Goal: Task Accomplishment & Management: Use online tool/utility

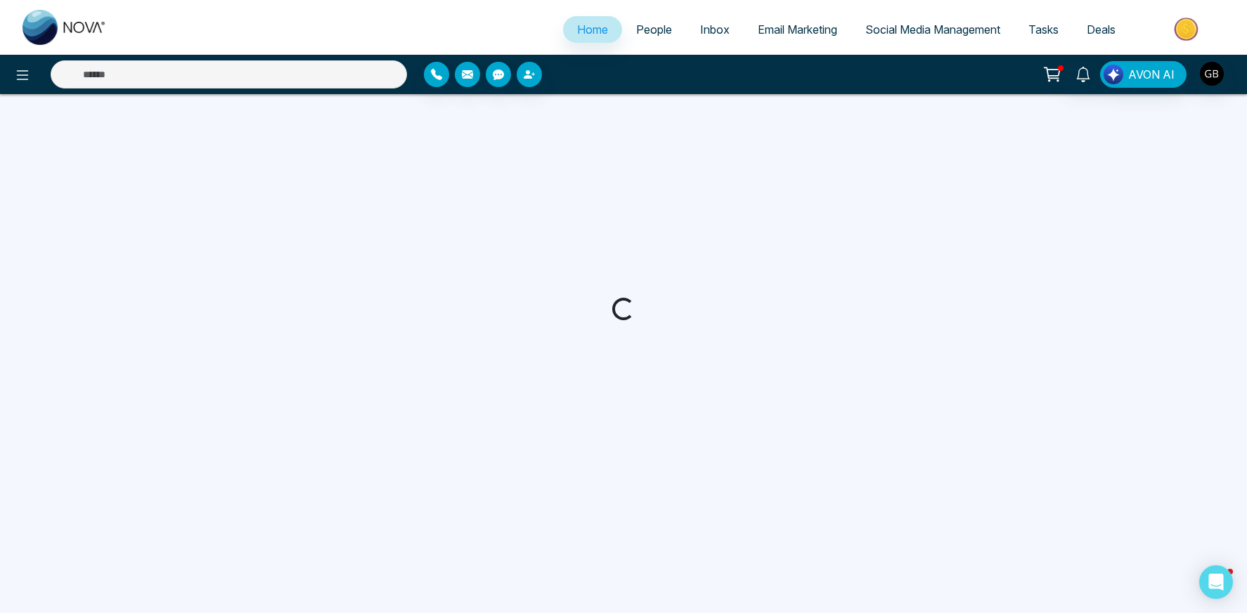
select select "*"
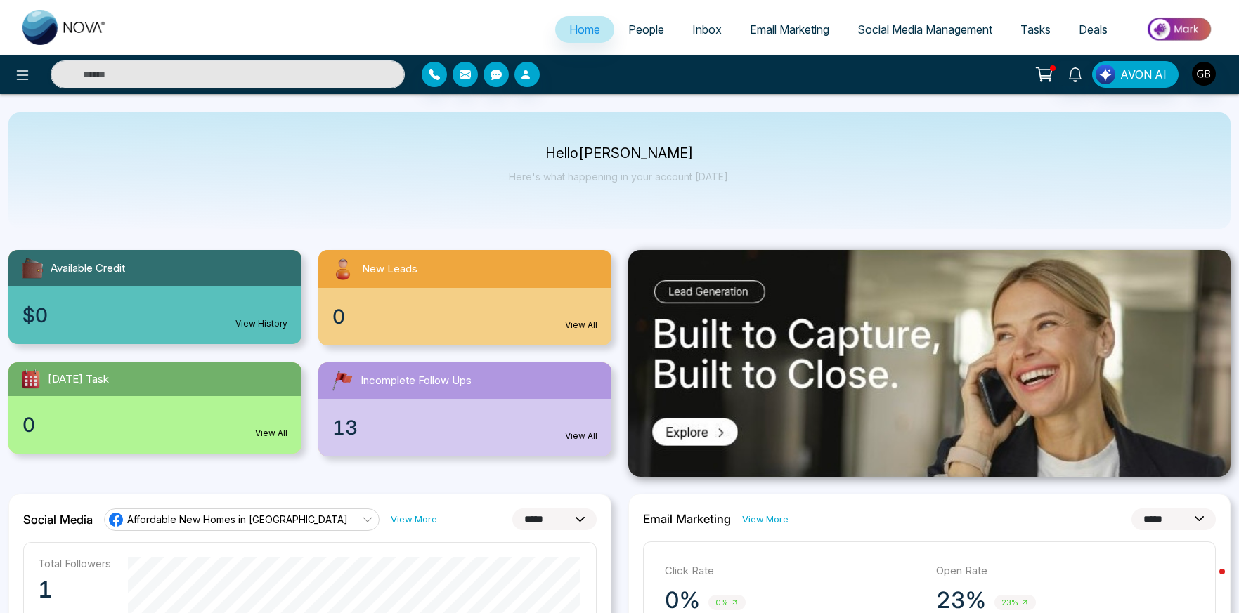
click at [644, 27] on span "People" at bounding box center [646, 29] width 36 height 14
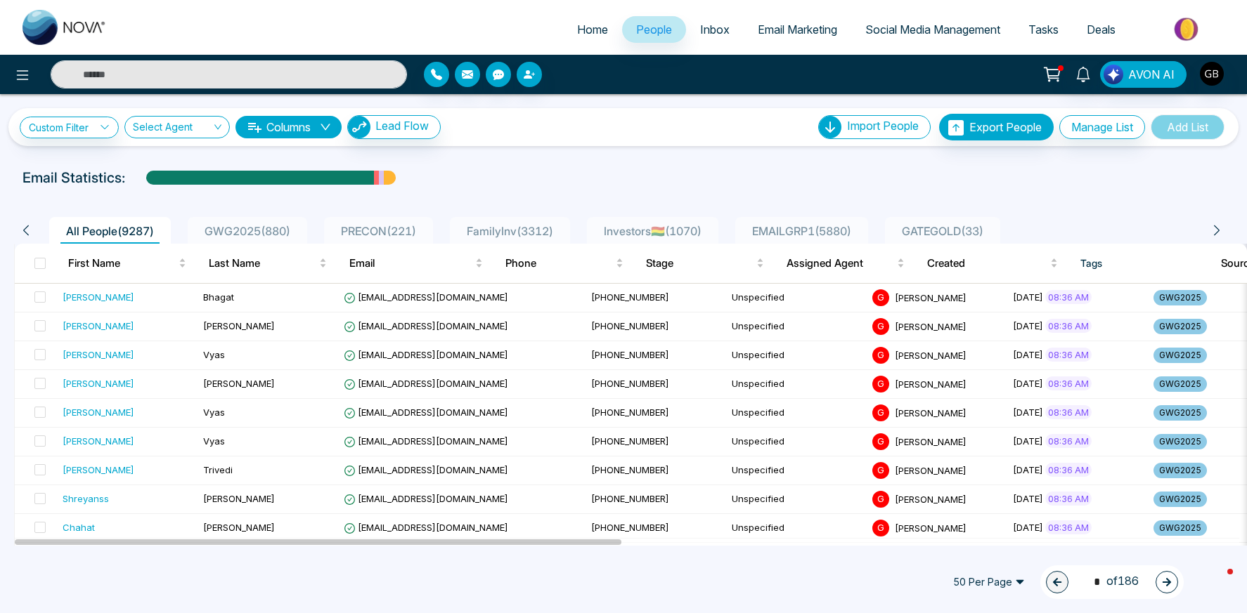
click at [559, 231] on span "FamilyInv ( 3312 )" at bounding box center [510, 231] width 98 height 14
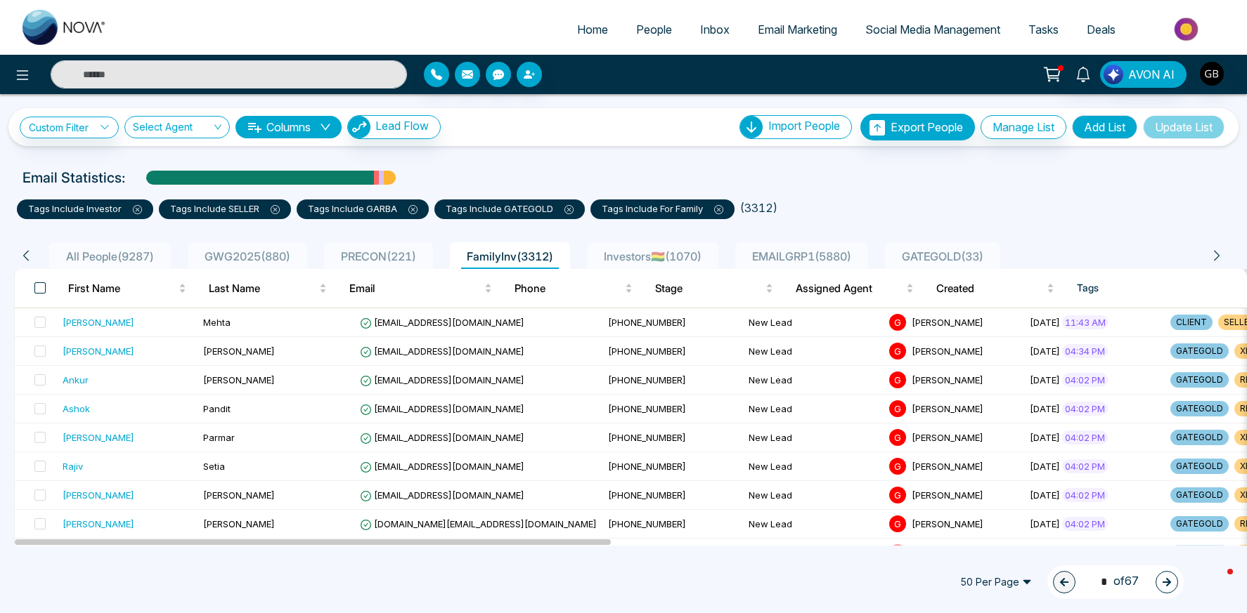
click at [43, 288] on span at bounding box center [39, 287] width 11 height 11
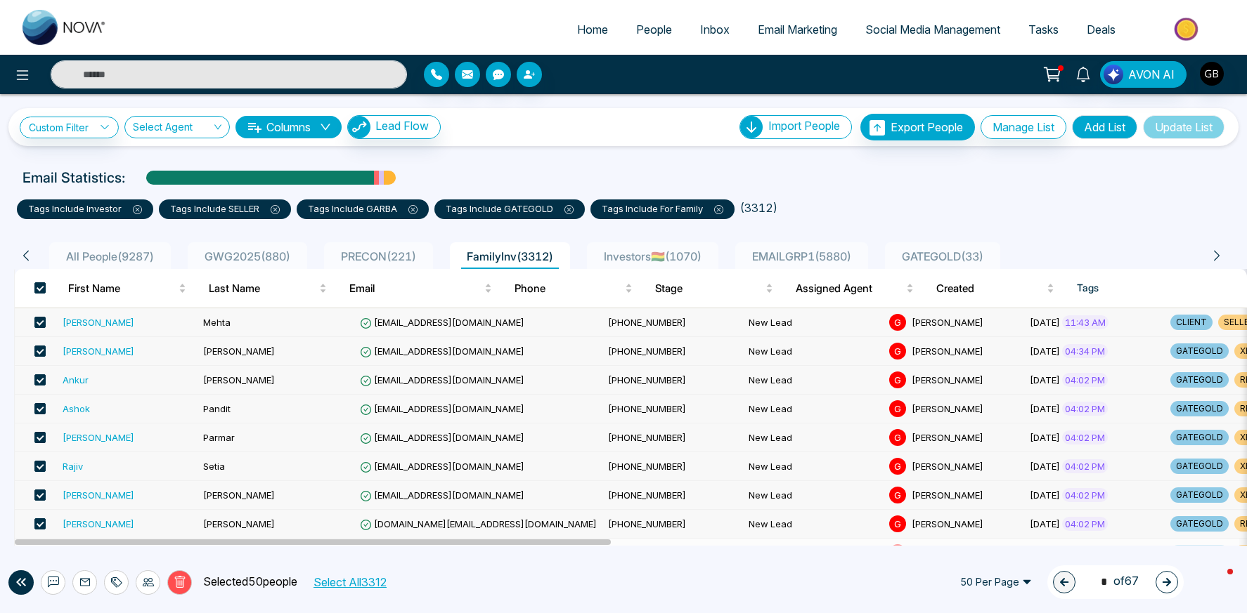
click at [380, 578] on button "Select All 3312" at bounding box center [349, 582] width 83 height 18
click at [179, 588] on icon at bounding box center [180, 582] width 13 height 13
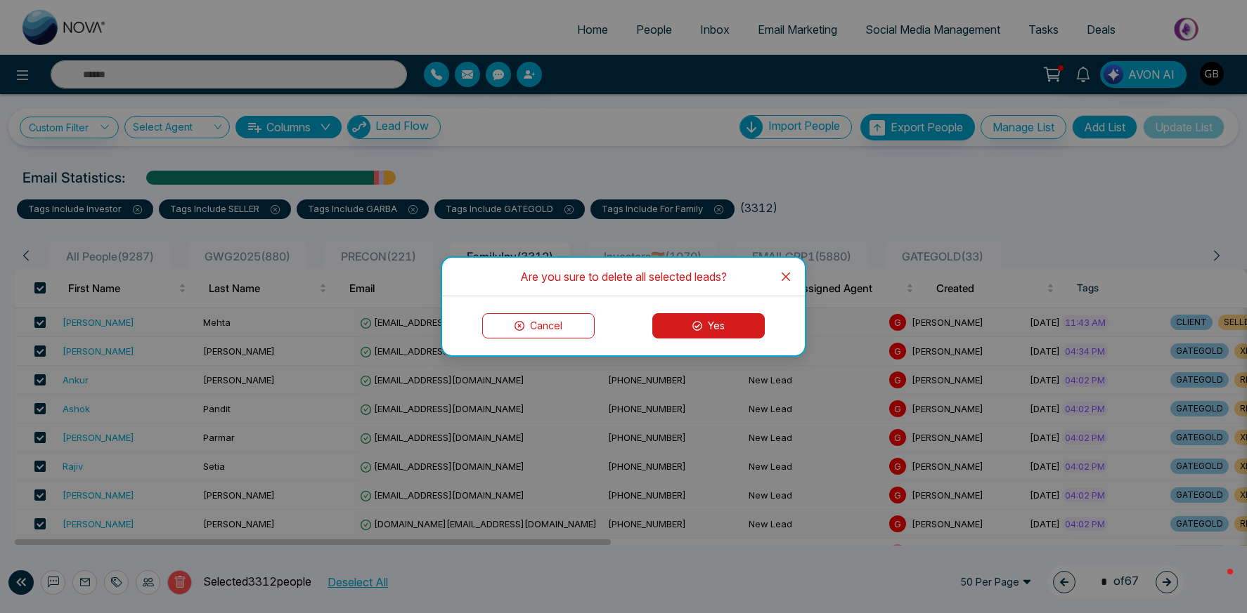
click at [683, 324] on button "Yes" at bounding box center [708, 325] width 112 height 25
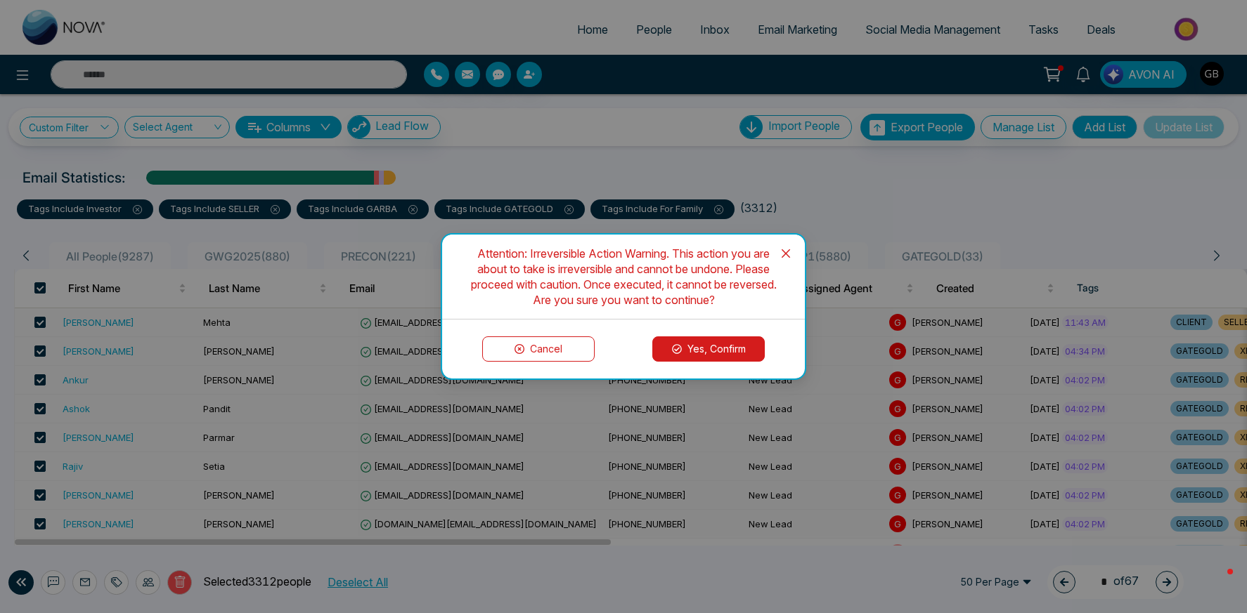
click at [695, 345] on button "Yes, Confirm" at bounding box center [708, 349] width 112 height 25
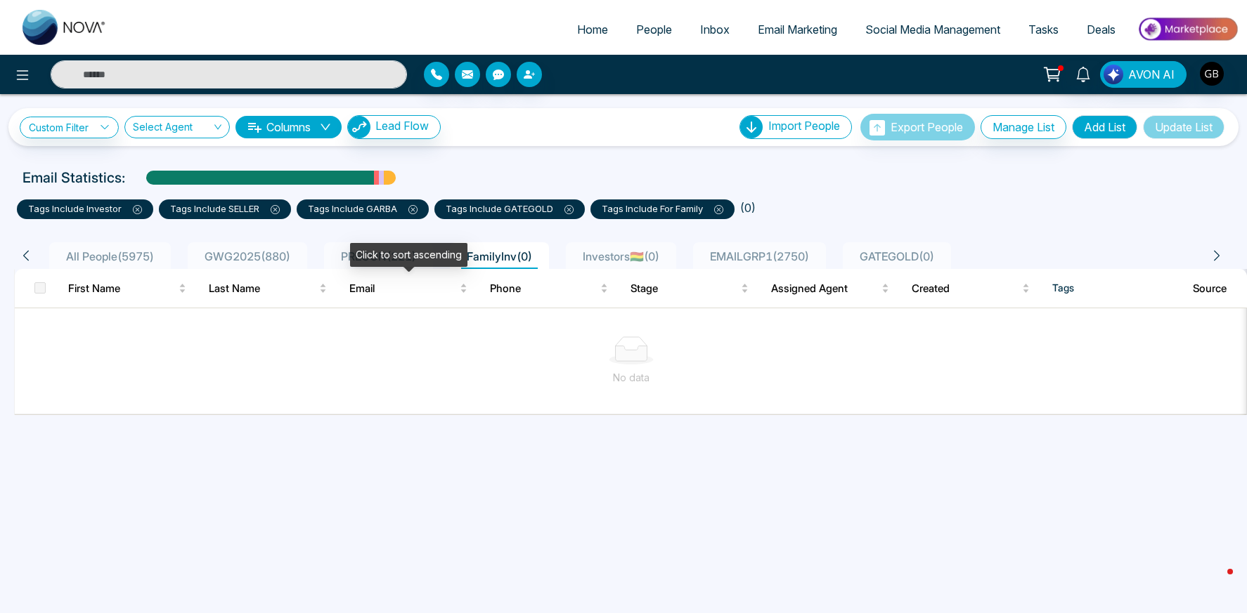
click at [377, 263] on div "Click to sort ascending" at bounding box center [408, 255] width 117 height 24
click at [372, 256] on div "Click to sort descending" at bounding box center [408, 255] width 124 height 24
click at [82, 259] on span "All People ( 5975 )" at bounding box center [109, 256] width 99 height 14
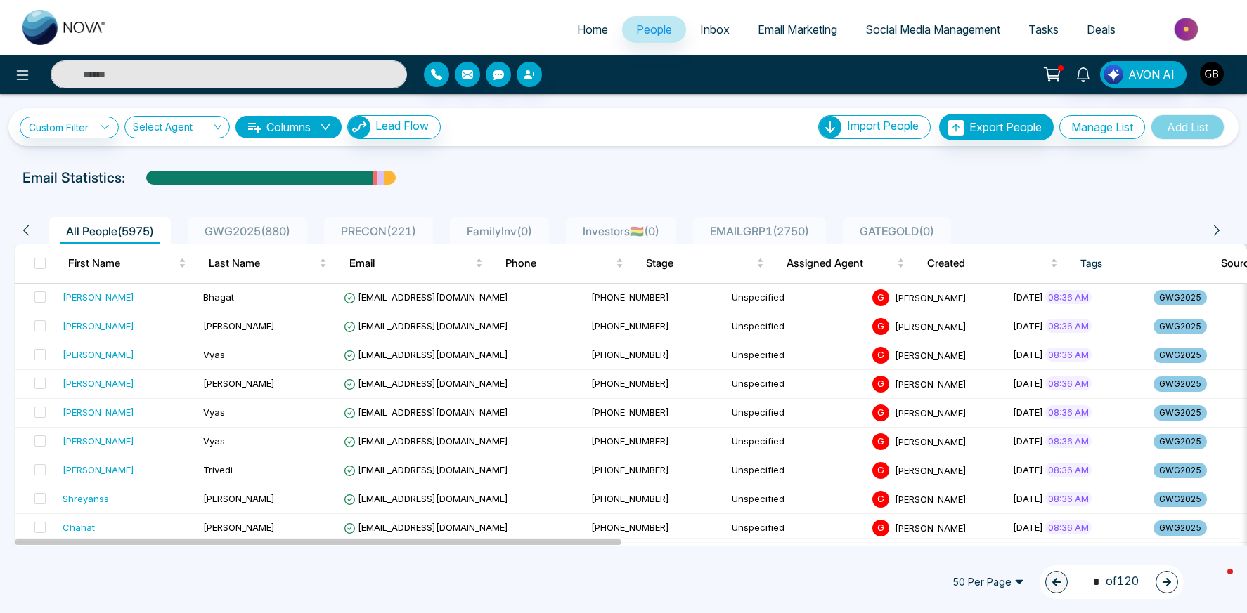
click at [410, 235] on span "PRECON ( 221 )" at bounding box center [378, 231] width 86 height 14
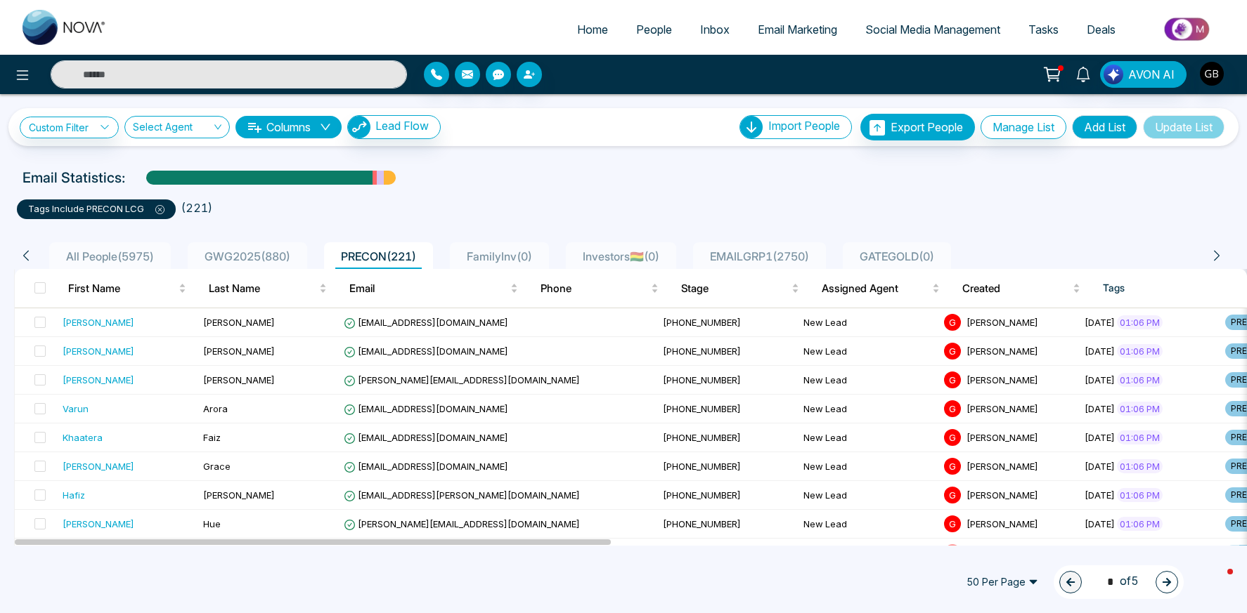
click at [814, 253] on span "EMAILGRP1 ( 2750 )" at bounding box center [759, 256] width 110 height 14
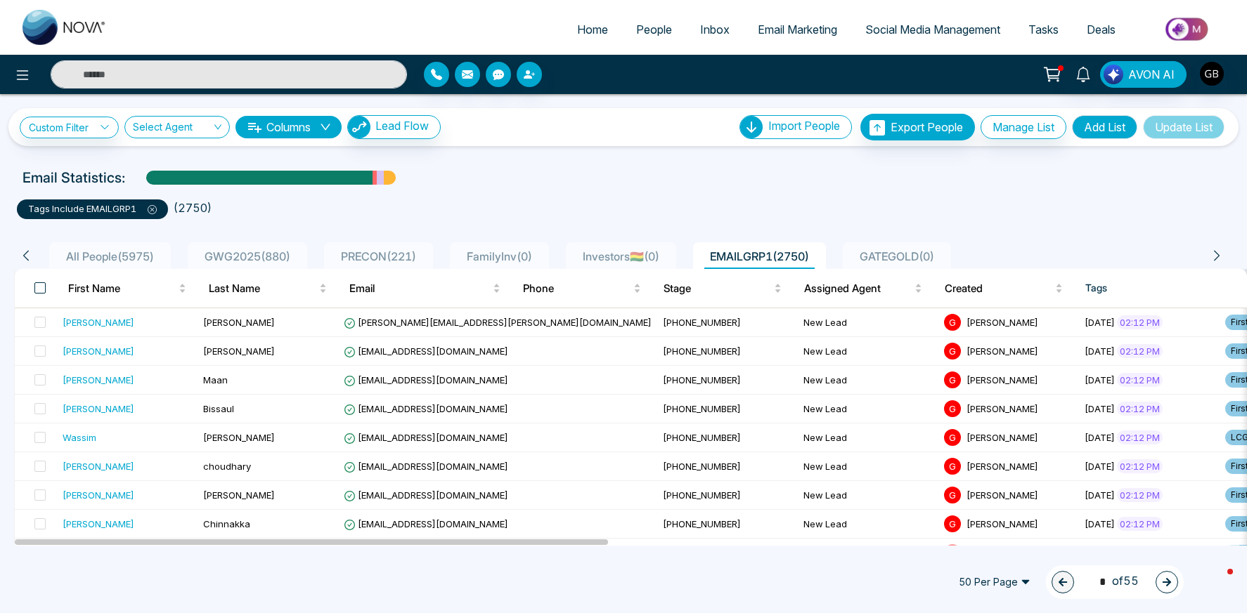
click at [39, 286] on span at bounding box center [39, 287] width 11 height 11
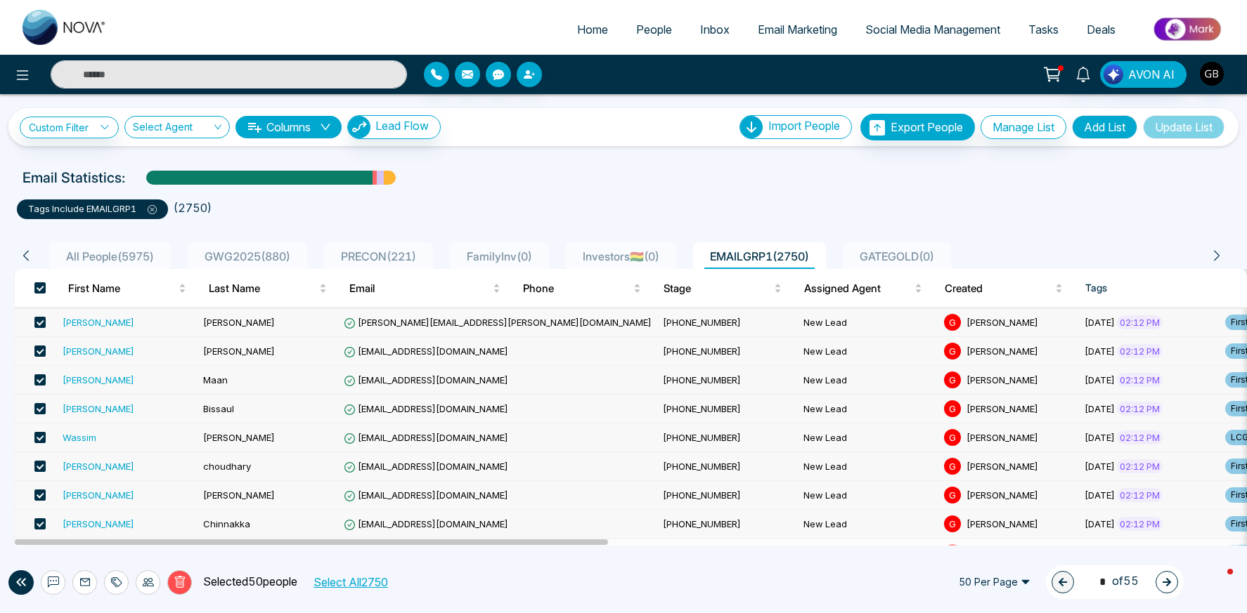
click at [353, 585] on button "Select All 2750" at bounding box center [350, 582] width 84 height 18
click at [177, 584] on icon at bounding box center [179, 583] width 5 height 6
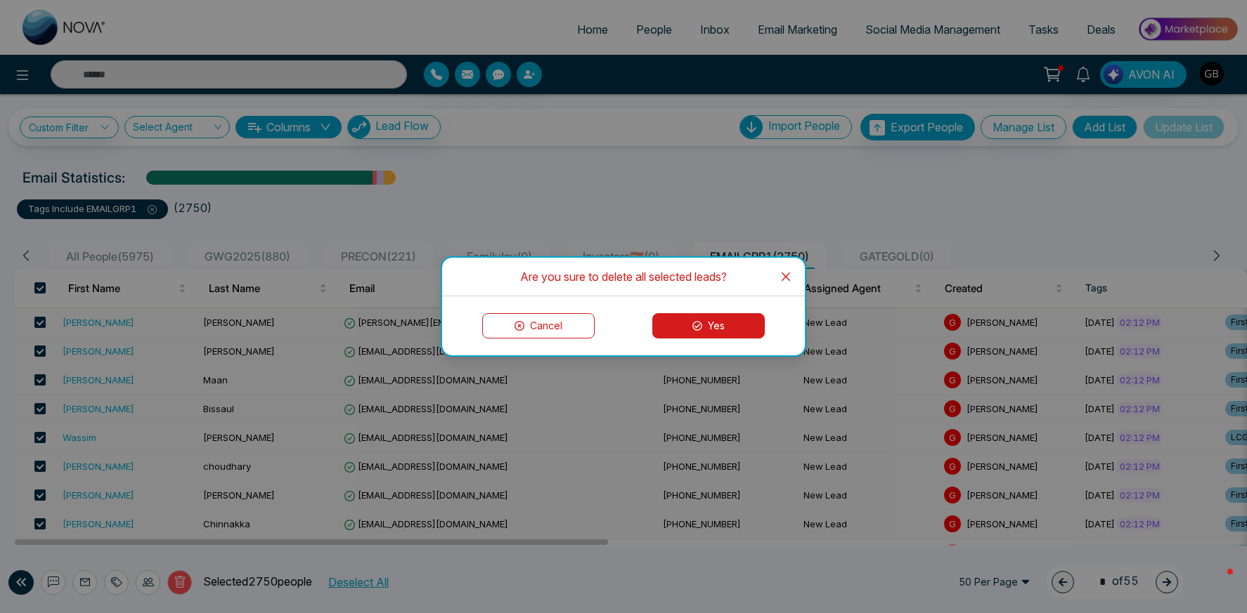
click at [712, 334] on button "Yes" at bounding box center [708, 325] width 112 height 25
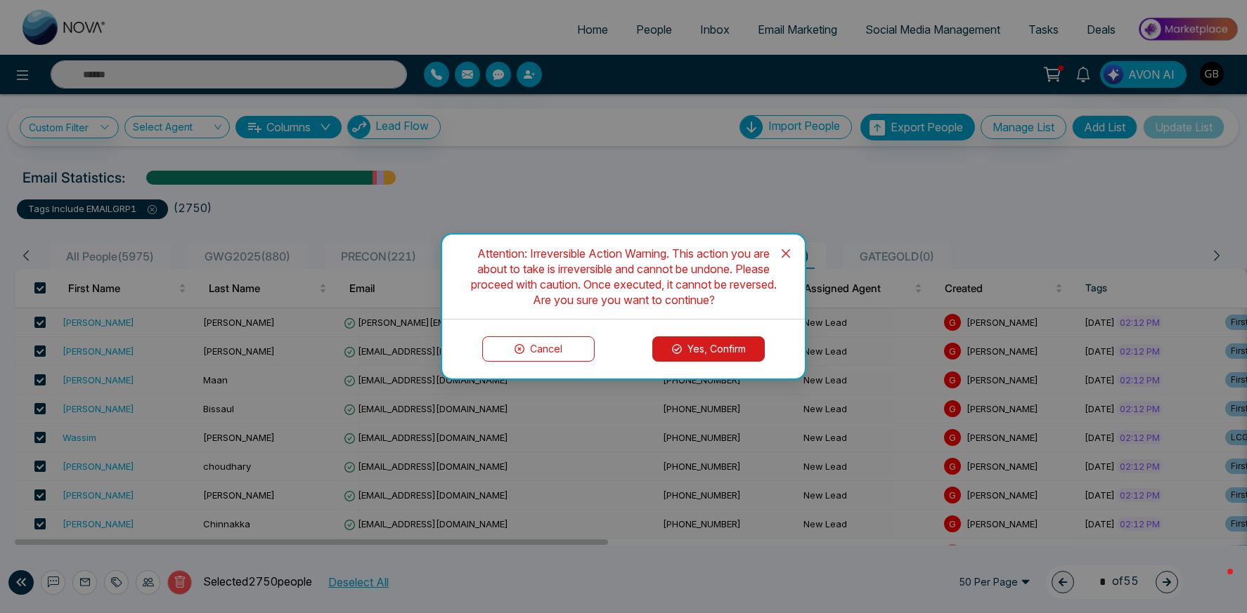
click at [709, 352] on button "Yes, Confirm" at bounding box center [708, 349] width 112 height 25
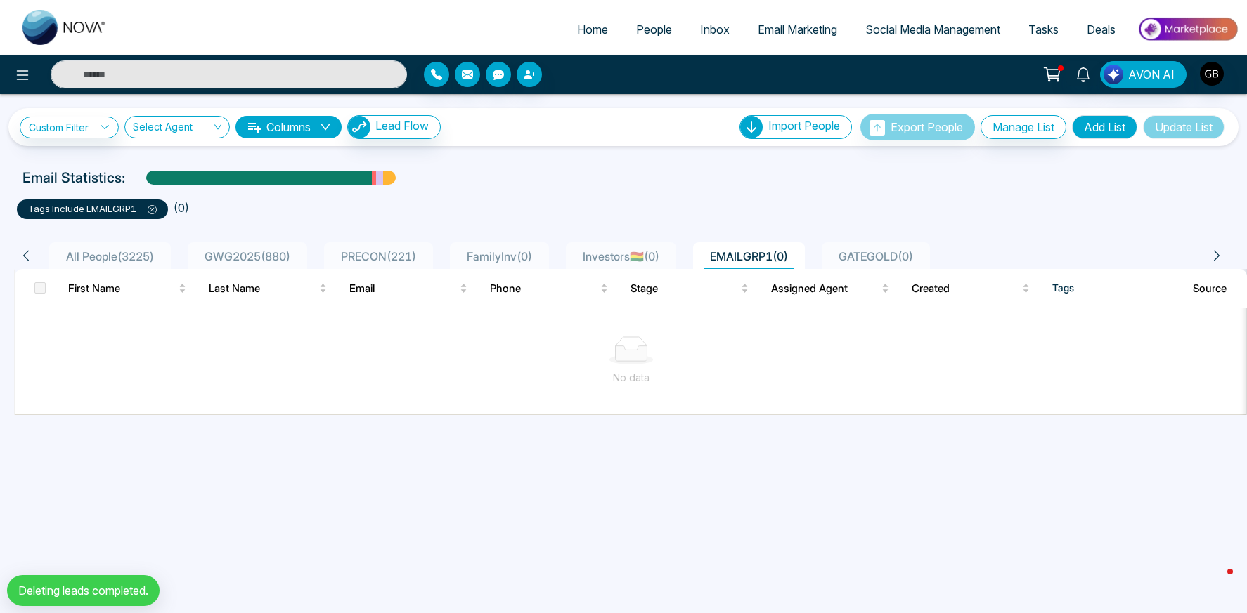
click at [145, 264] on li "All People ( 3225 )" at bounding box center [110, 255] width 122 height 27
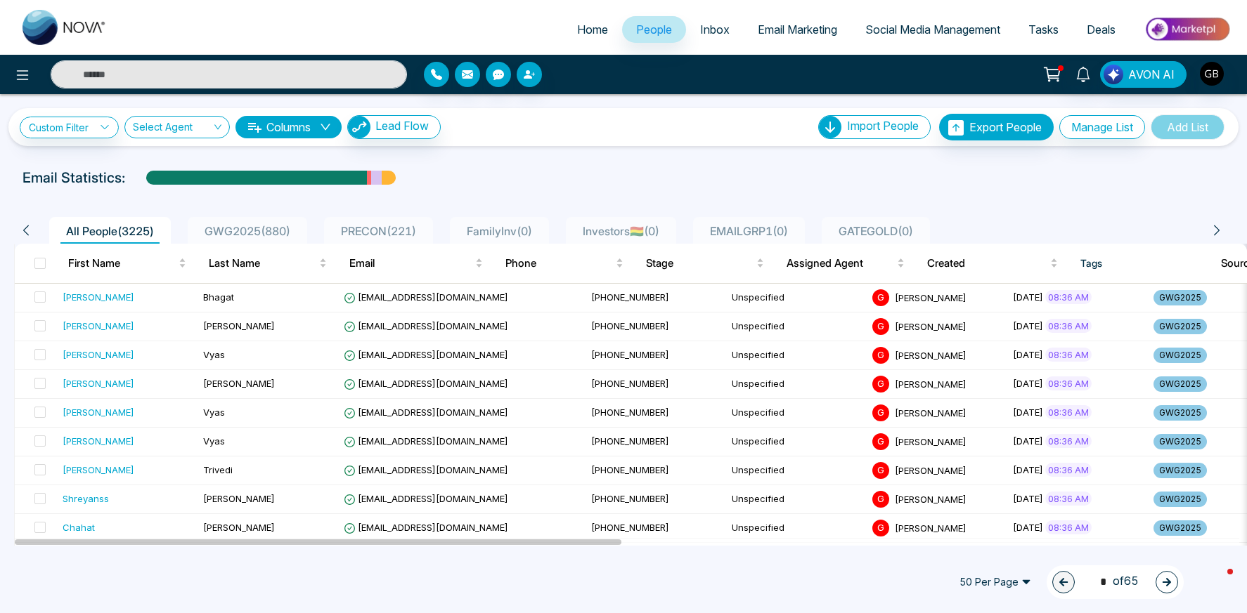
click at [290, 235] on span "GWG2025 ( 880 )" at bounding box center [247, 231] width 97 height 14
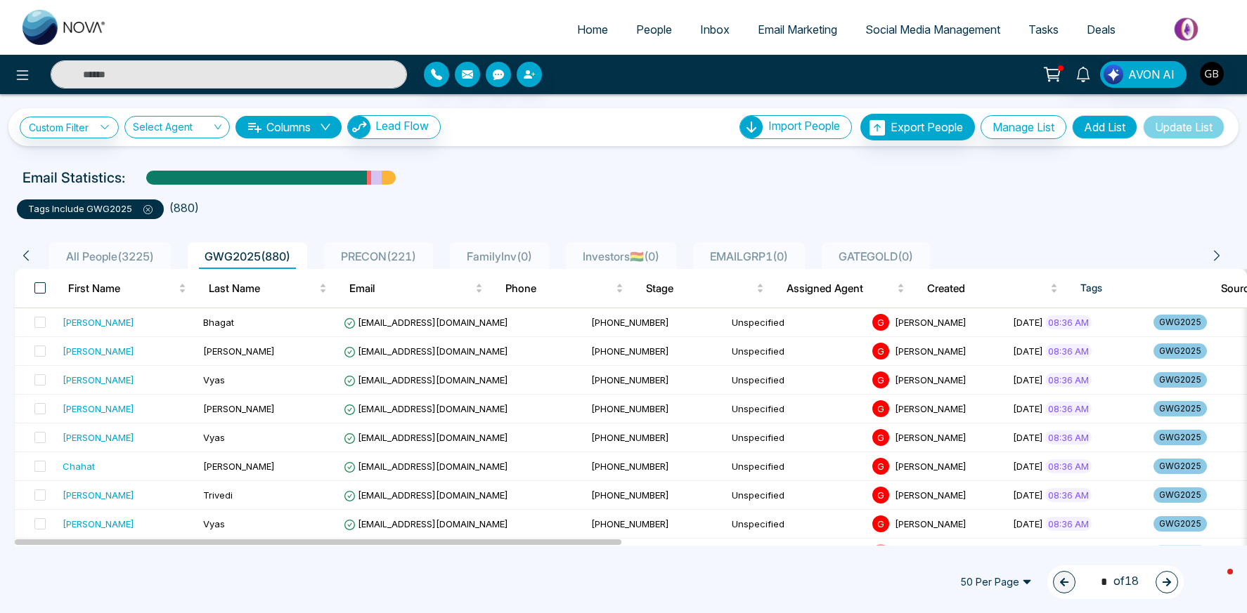
click at [38, 286] on span at bounding box center [39, 287] width 11 height 11
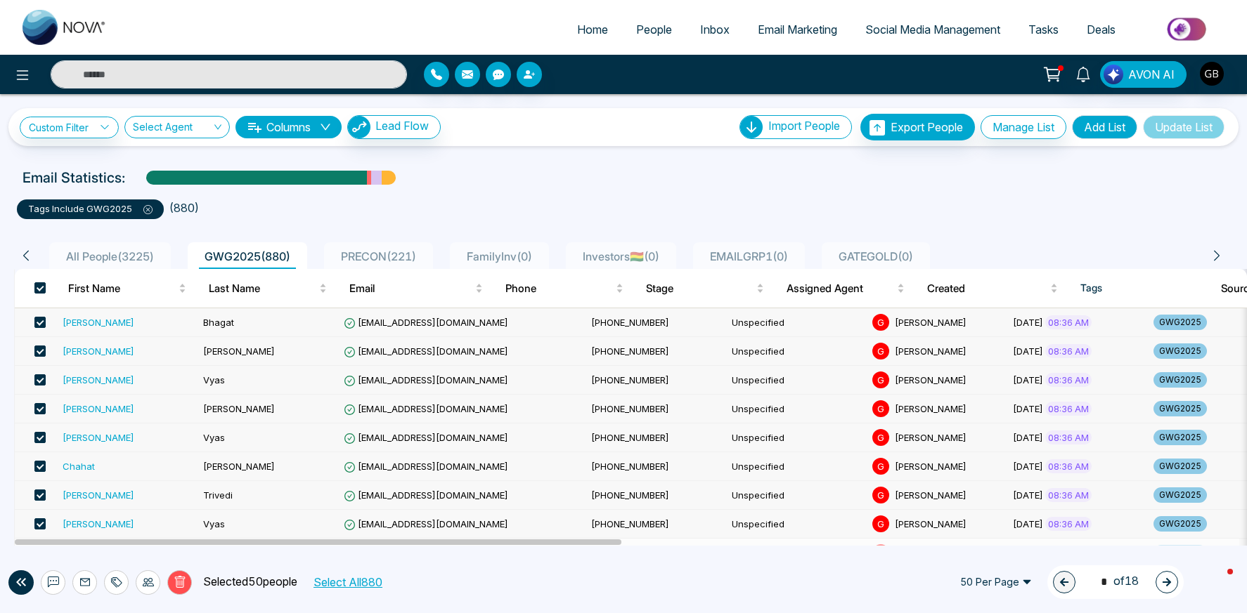
click at [362, 583] on button "Select All 880" at bounding box center [347, 582] width 79 height 18
click at [178, 580] on icon at bounding box center [180, 582] width 13 height 13
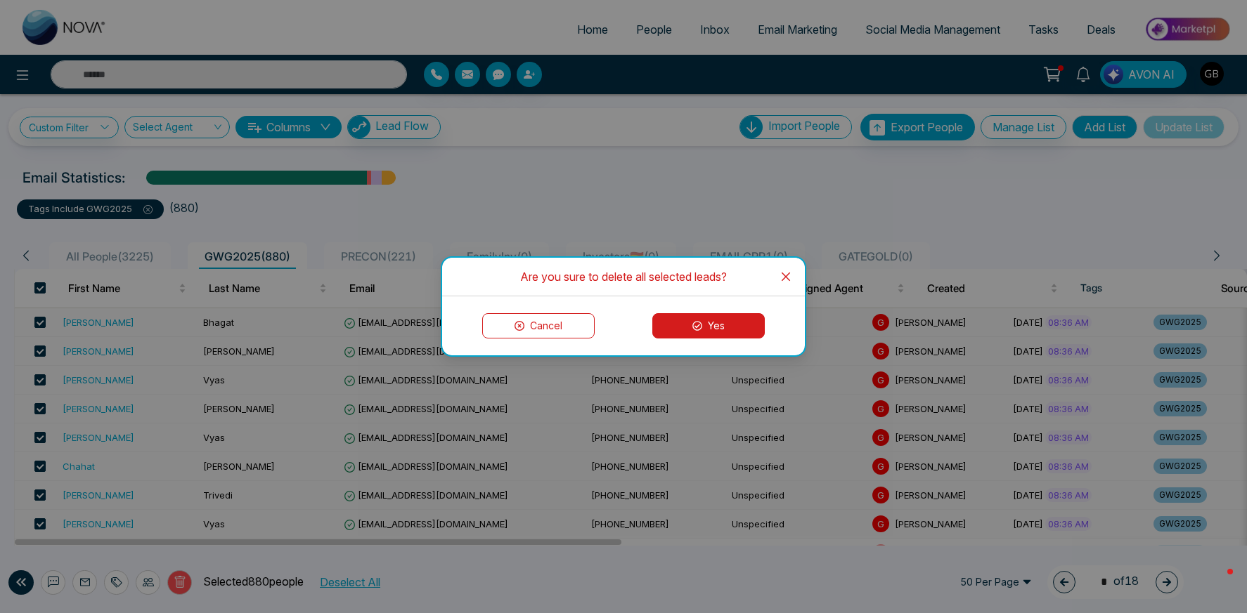
click at [721, 329] on button "Yes" at bounding box center [708, 325] width 112 height 25
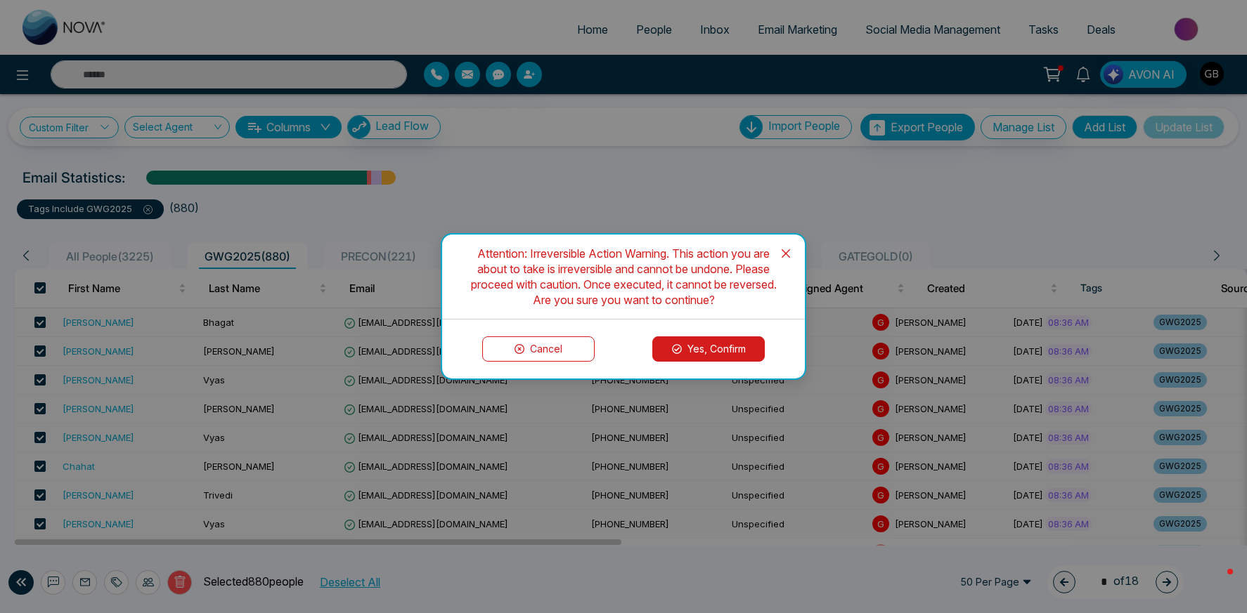
click at [712, 347] on button "Yes, Confirm" at bounding box center [708, 349] width 112 height 25
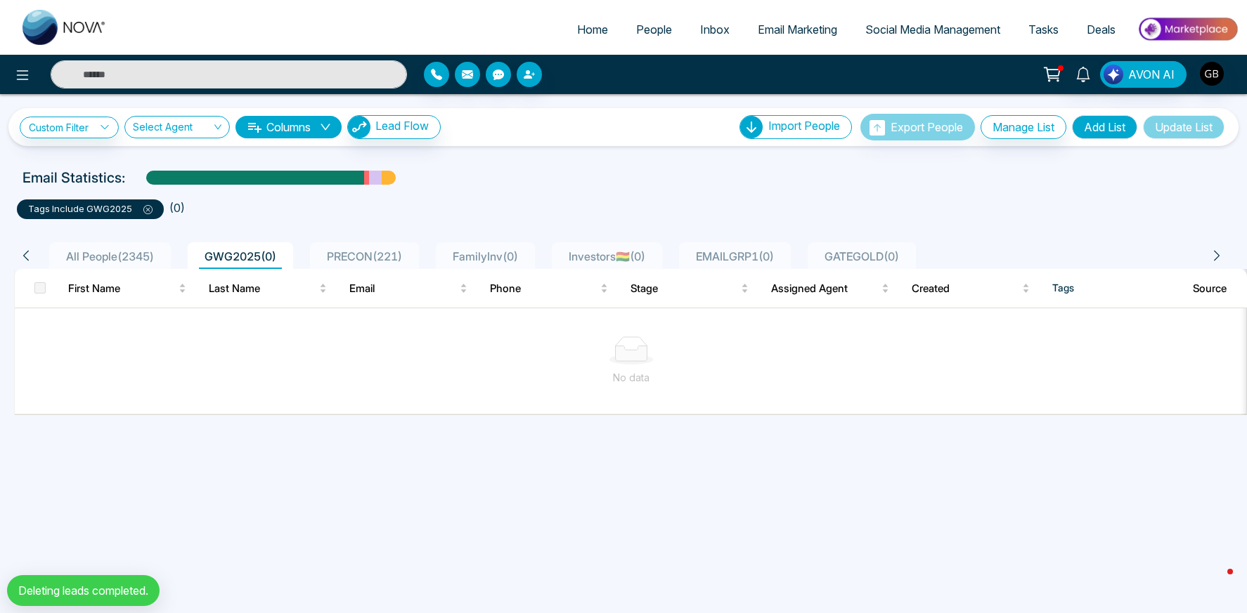
click at [86, 258] on span "All People ( 2345 )" at bounding box center [109, 256] width 99 height 14
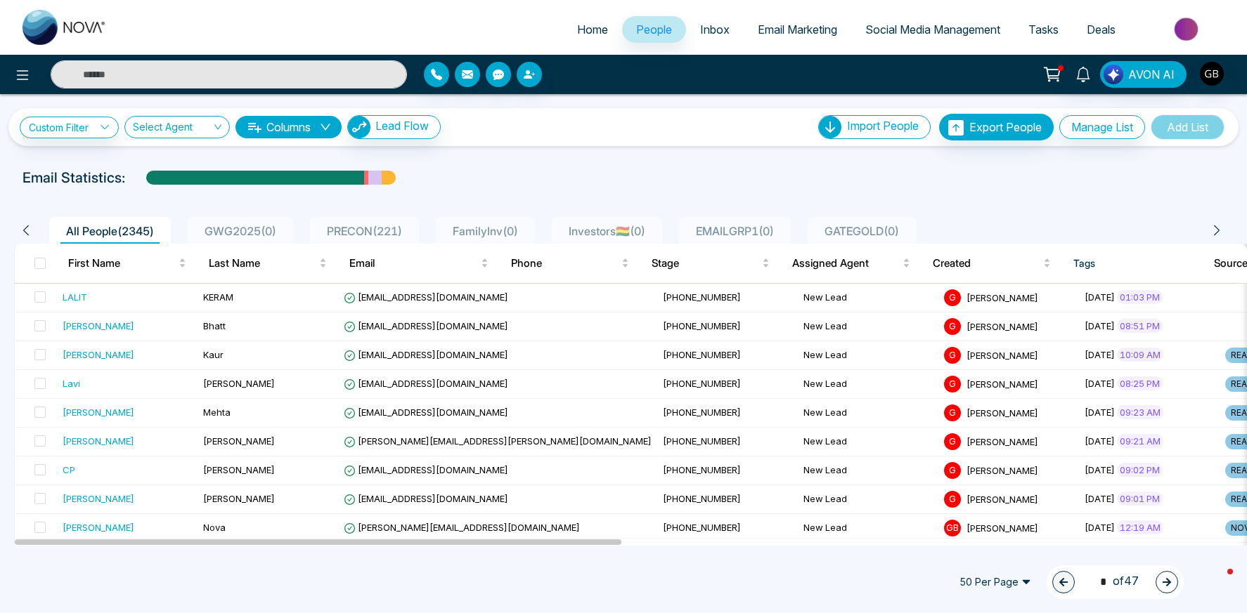
click at [826, 30] on span "Email Marketing" at bounding box center [797, 29] width 79 height 14
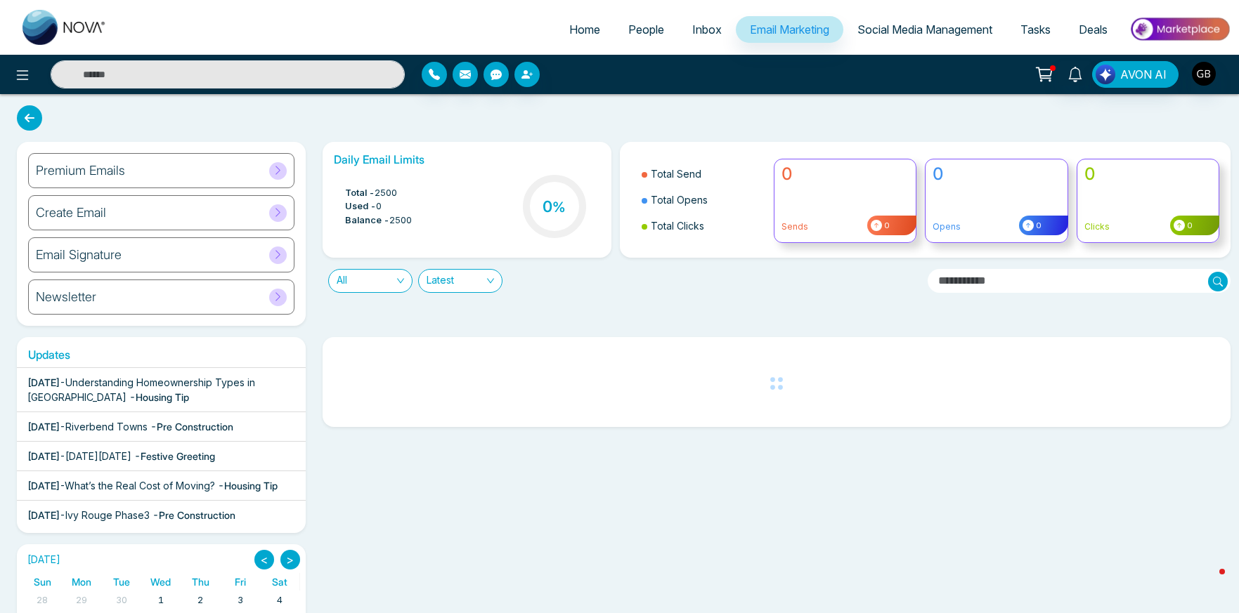
click at [164, 172] on div "Premium Emails" at bounding box center [161, 170] width 266 height 35
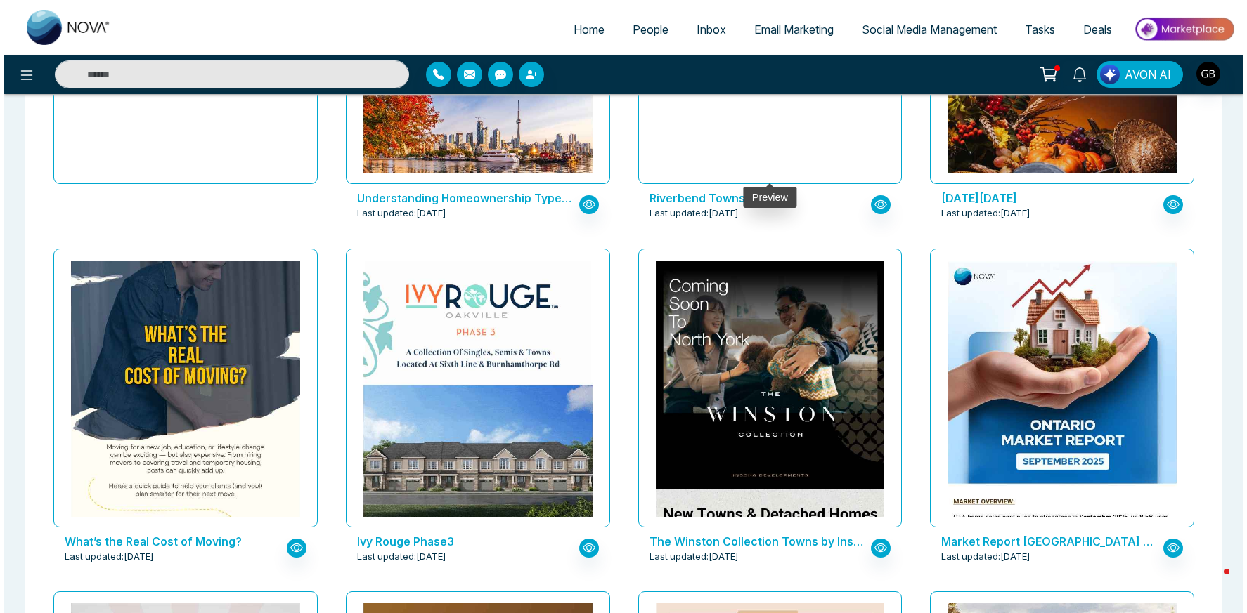
scroll to position [327, 0]
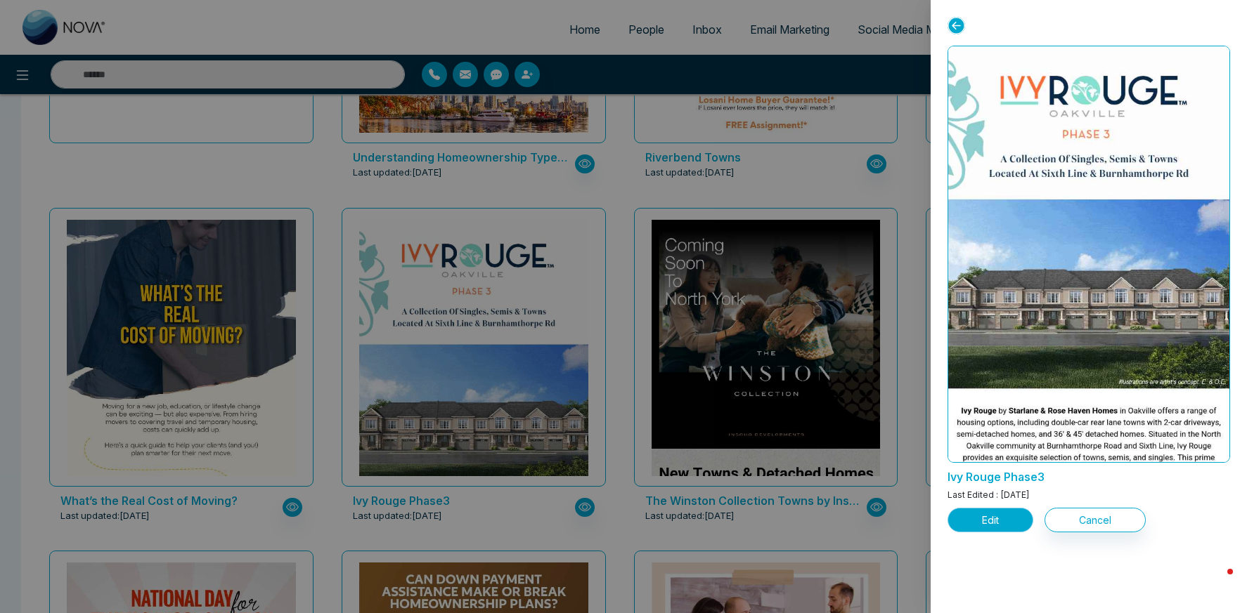
click at [1004, 529] on button "Edit" at bounding box center [990, 520] width 86 height 25
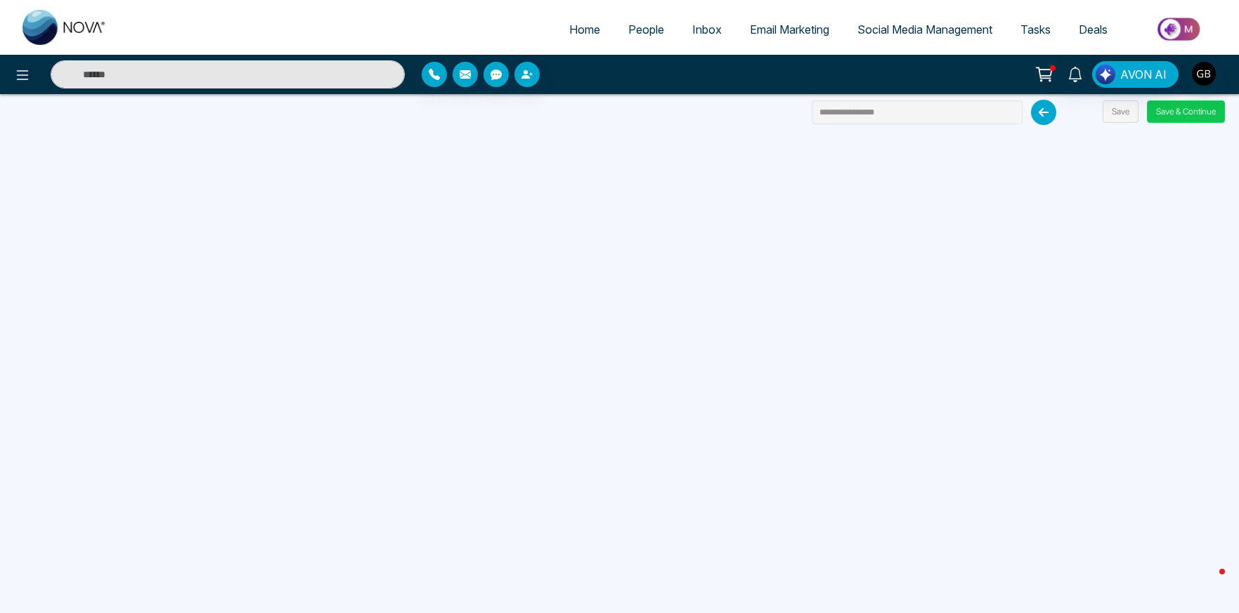
click at [1179, 109] on button "Save & Continue" at bounding box center [1186, 111] width 78 height 22
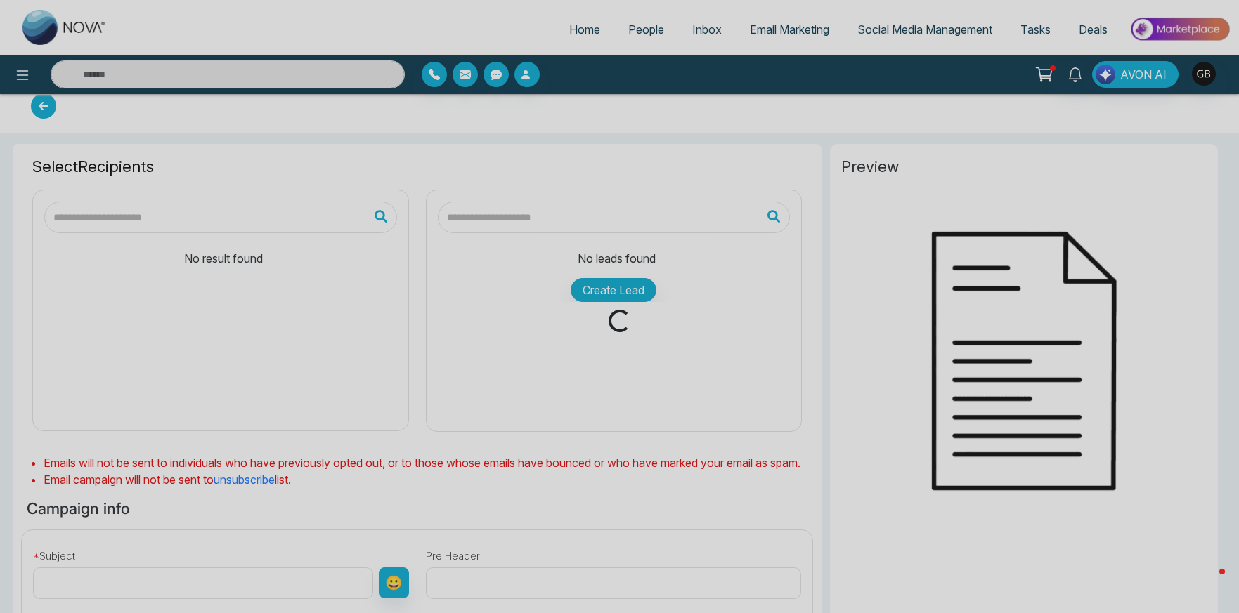
scroll to position [15, 0]
type input "**********"
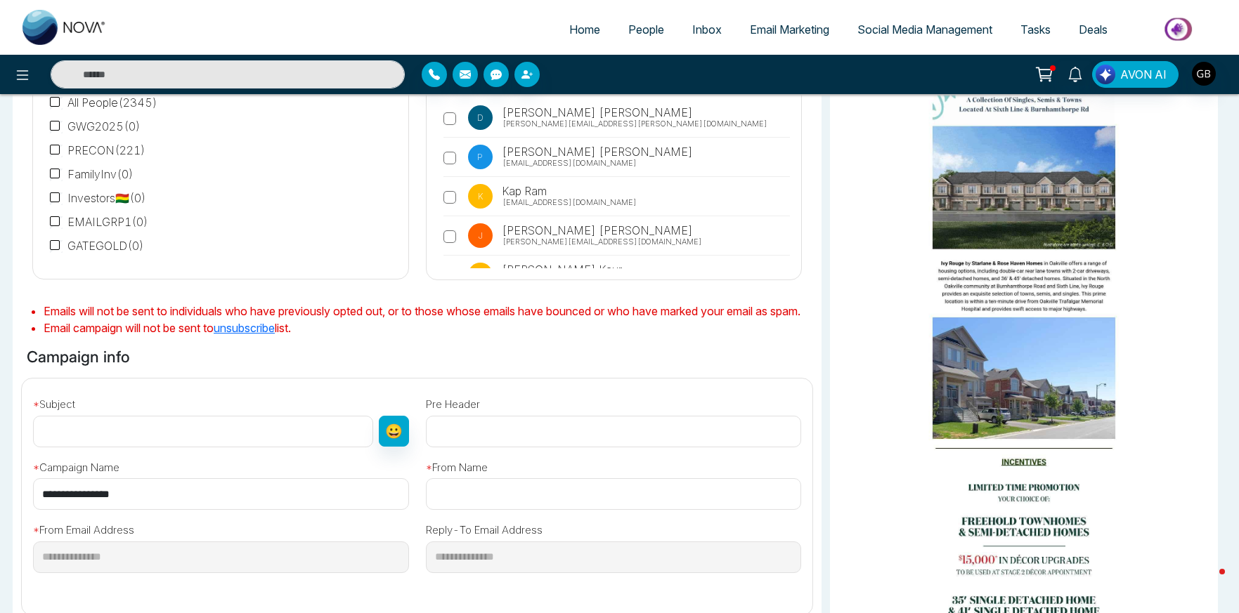
scroll to position [259, 0]
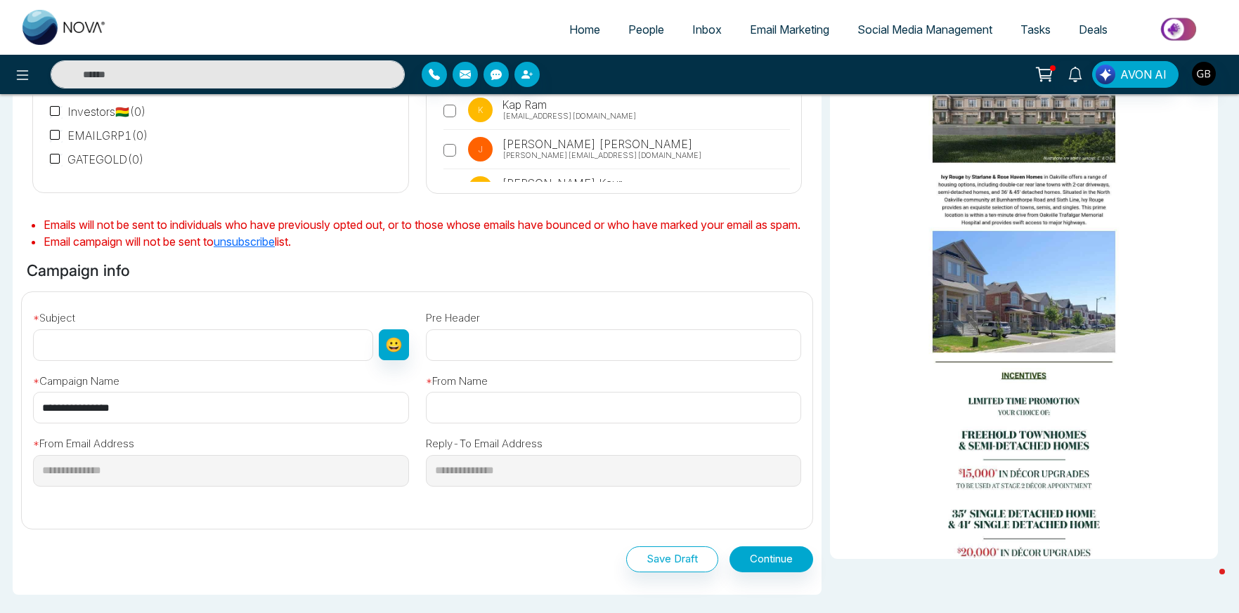
click at [151, 358] on input "text" at bounding box center [203, 346] width 340 height 32
click at [169, 361] on input "text" at bounding box center [203, 346] width 340 height 32
type input "**********"
click at [500, 415] on input "text" at bounding box center [614, 408] width 376 height 32
type input "**********"
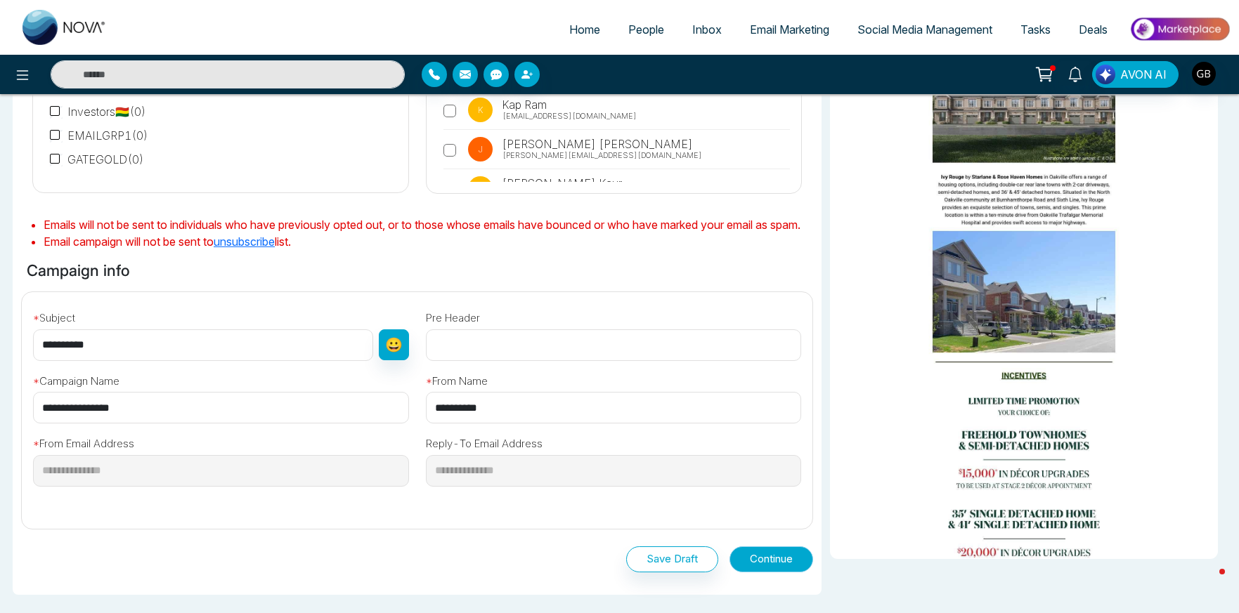
click at [789, 573] on button "Continue" at bounding box center [771, 560] width 84 height 26
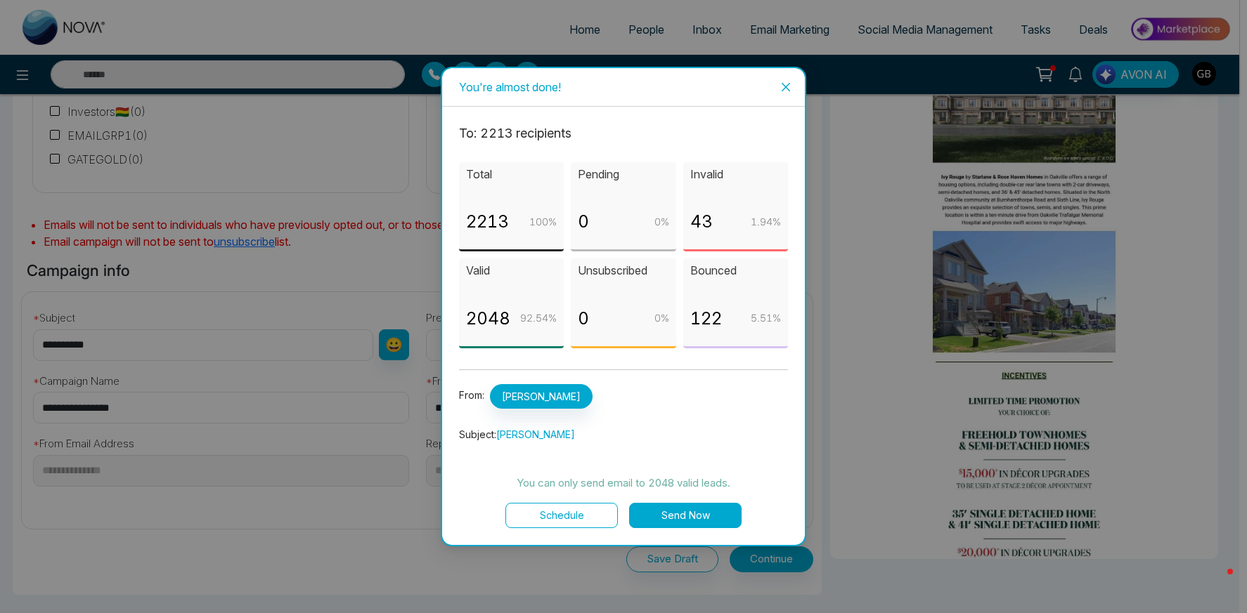
click at [677, 519] on button "Send Now" at bounding box center [685, 515] width 112 height 25
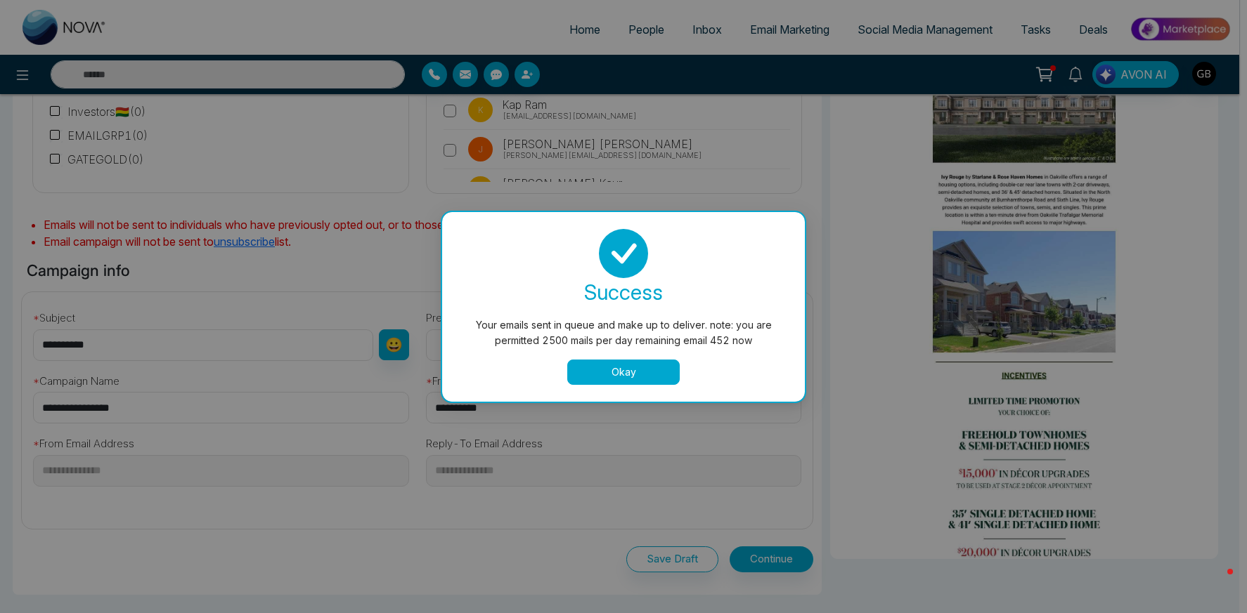
click at [629, 379] on button "Okay" at bounding box center [623, 372] width 112 height 25
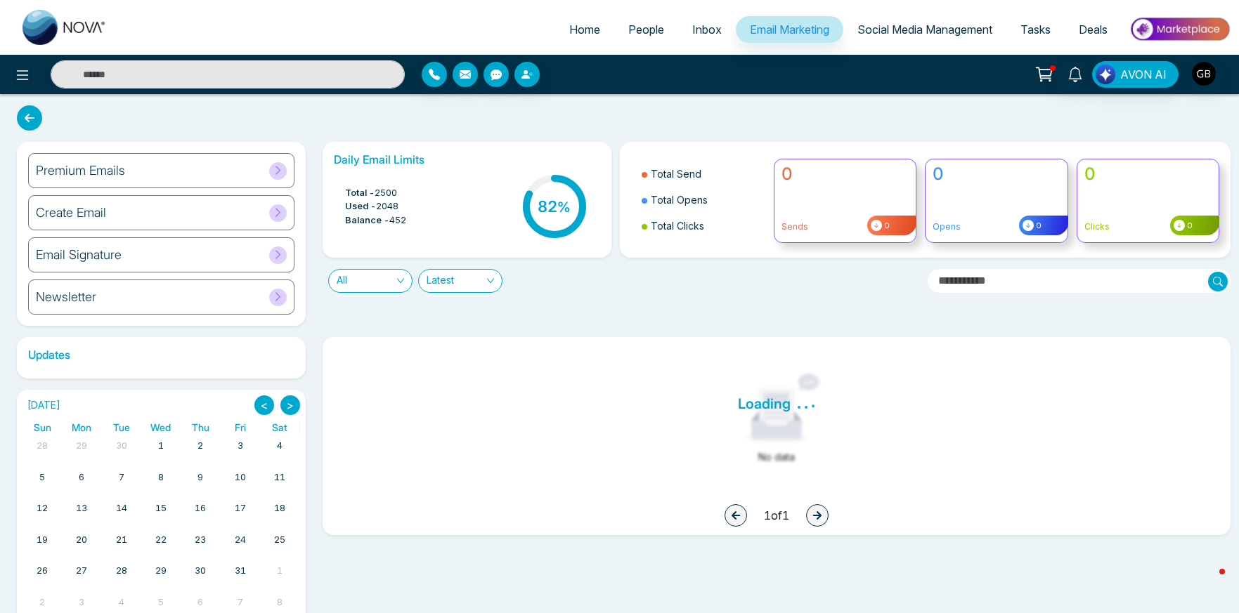
click at [604, 320] on div "Daily Email Limits Total - 2500 Used - 2048 Balance - 452 82 % Total Send Total…" at bounding box center [772, 234] width 916 height 184
